Goal: Task Accomplishment & Management: Manage account settings

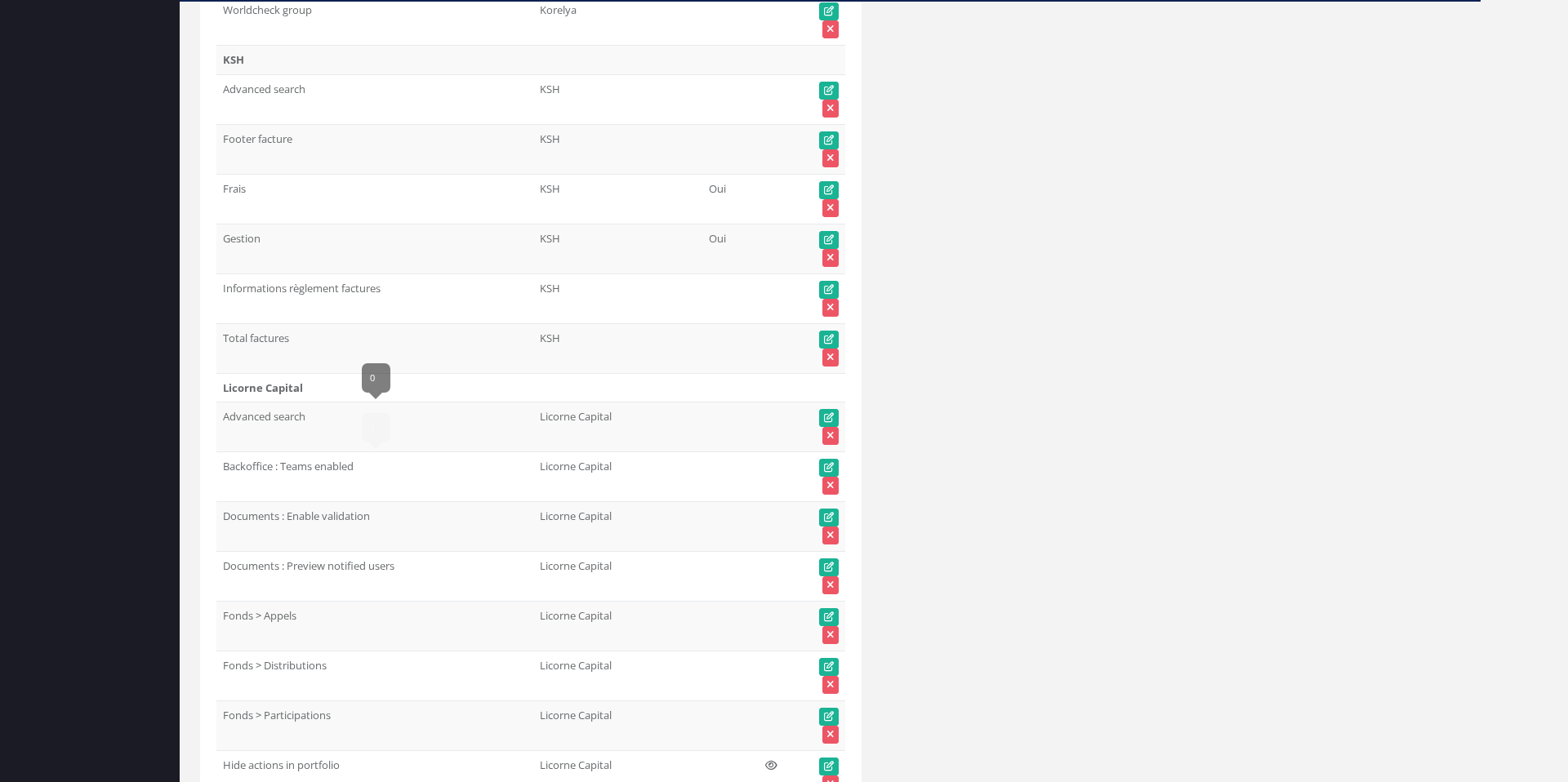
scroll to position [60045, 0]
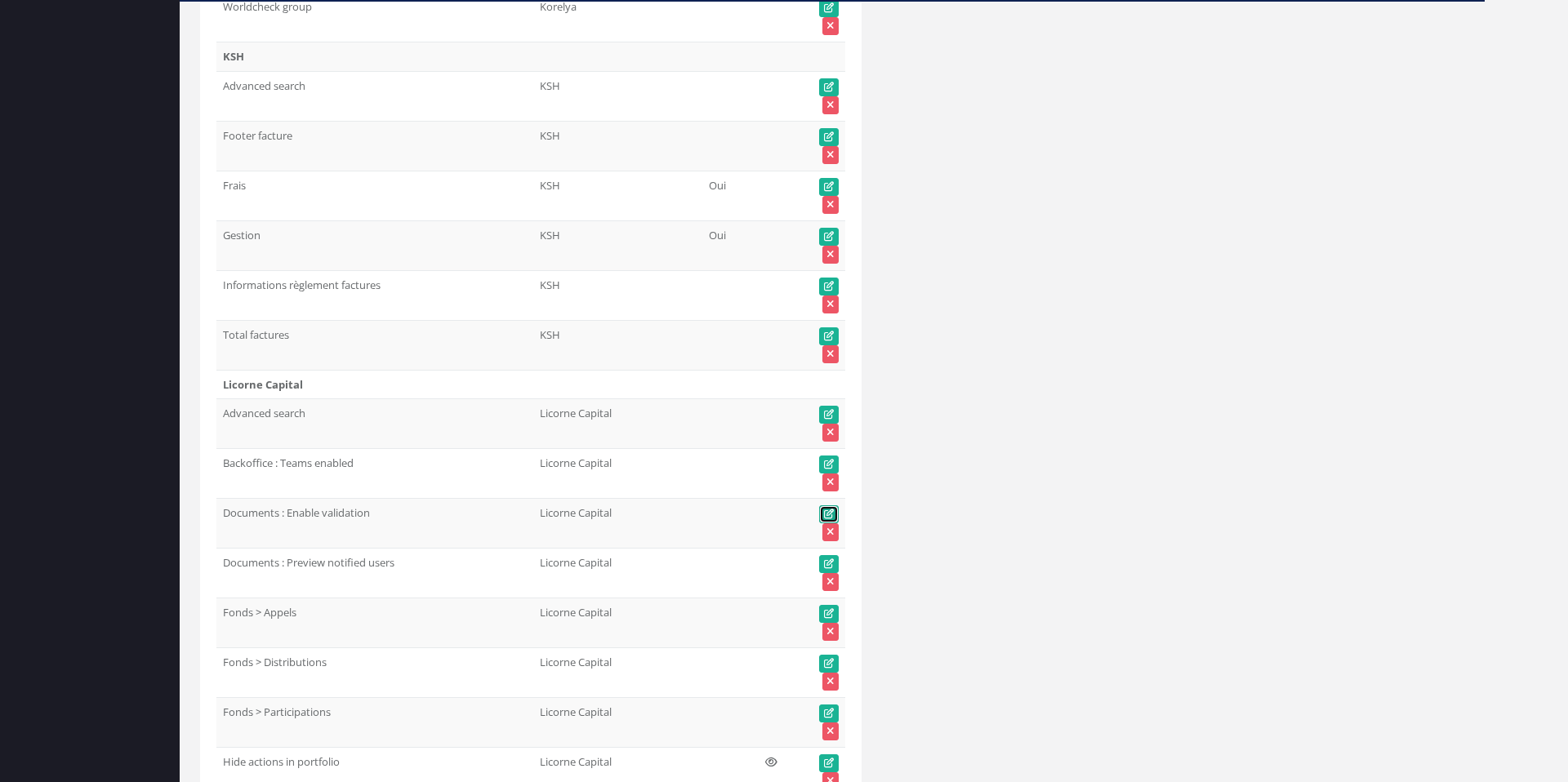
click at [827, 509] on icon at bounding box center [829, 514] width 9 height 9
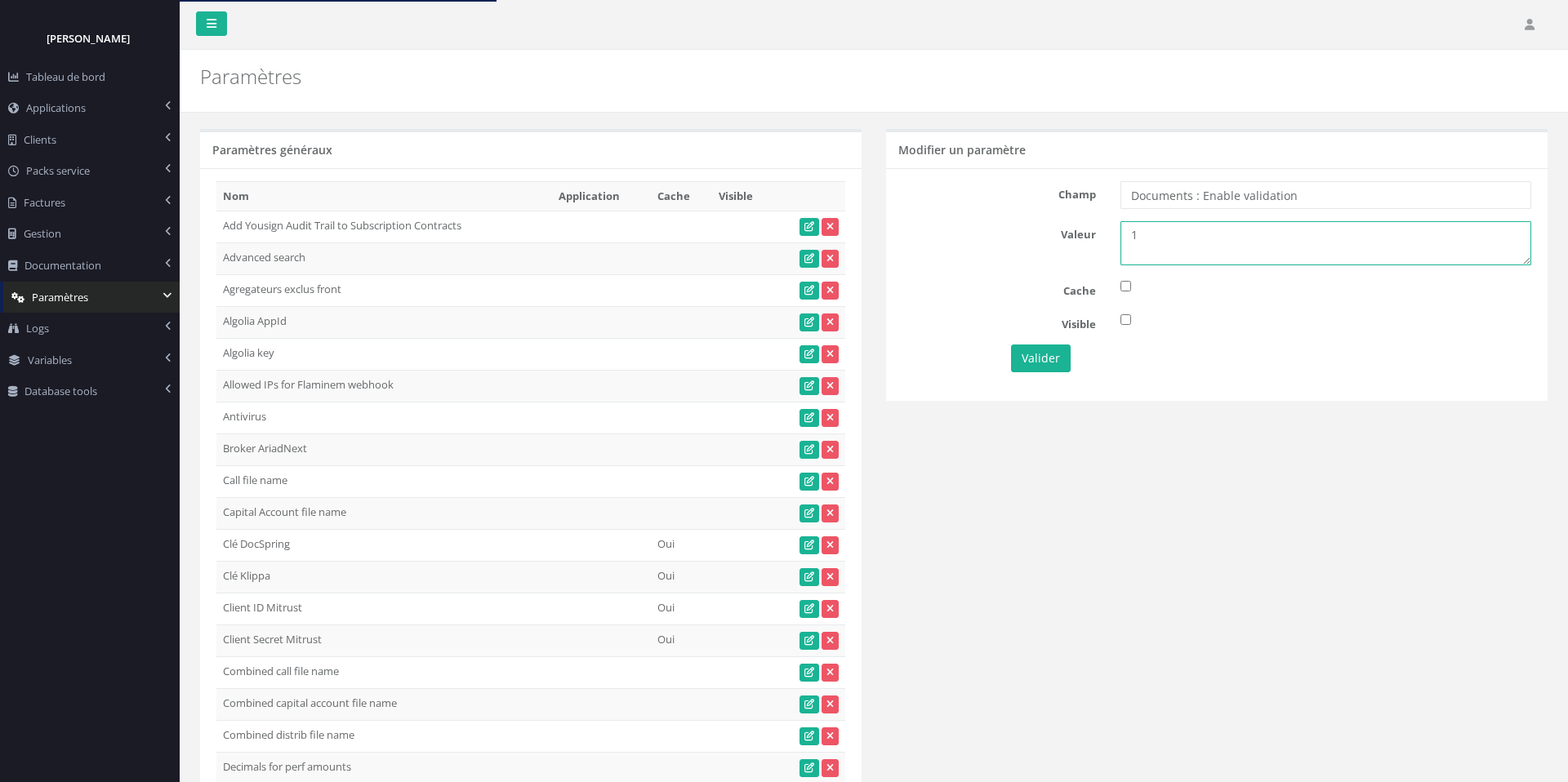
click at [1161, 230] on textarea "1" at bounding box center [1326, 243] width 411 height 44
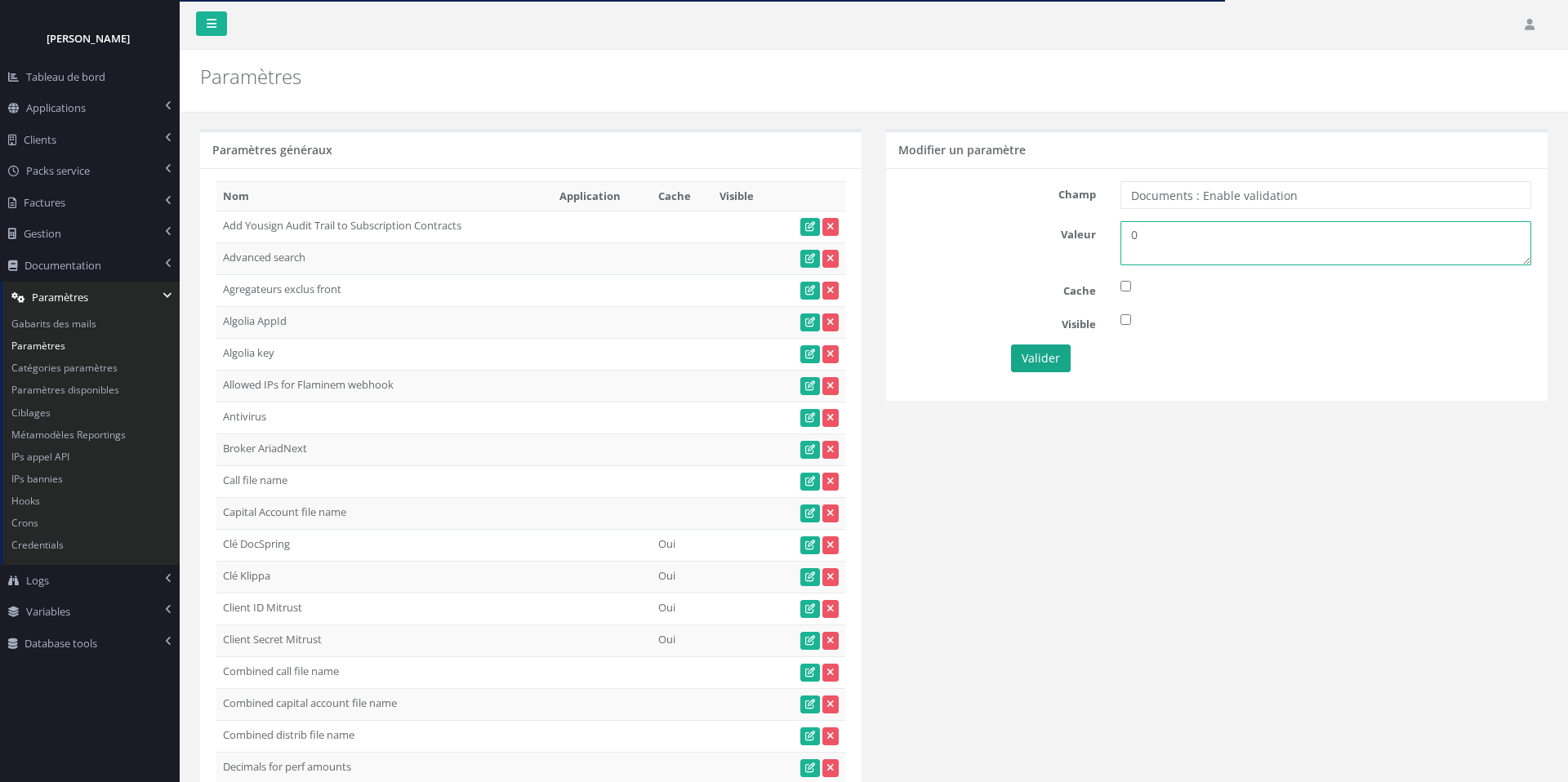
type textarea "0"
click at [1018, 364] on button "Valider" at bounding box center [1042, 359] width 60 height 28
